Goal: Find specific page/section: Find specific page/section

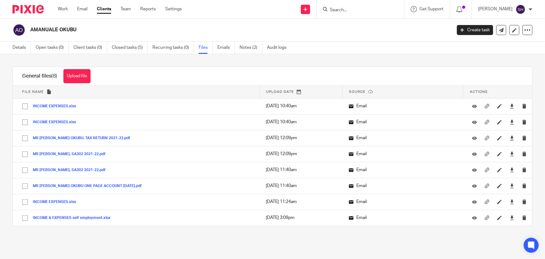
click at [38, 32] on h2 "AMANUALE OKUBU" at bounding box center [197, 30] width 334 height 7
click at [73, 30] on h2 "AMANUALE OKUBU" at bounding box center [197, 30] width 334 height 7
drag, startPoint x: 78, startPoint y: 29, endPoint x: 31, endPoint y: 27, distance: 46.6
click at [31, 27] on h2 "AMANUALE OKUBU" at bounding box center [197, 30] width 334 height 7
copy h2 "AMANUALE OKUBU"
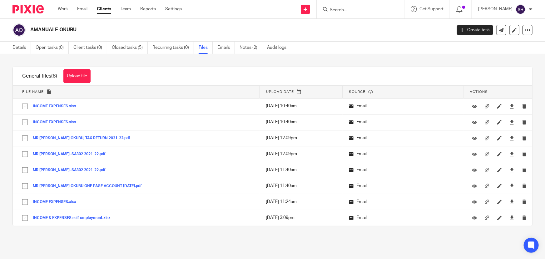
copy h2 "AMANUALE OKUBU"
click at [12, 48] on link "Details" at bounding box center [21, 48] width 18 height 12
